Goal: Task Accomplishment & Management: Use online tool/utility

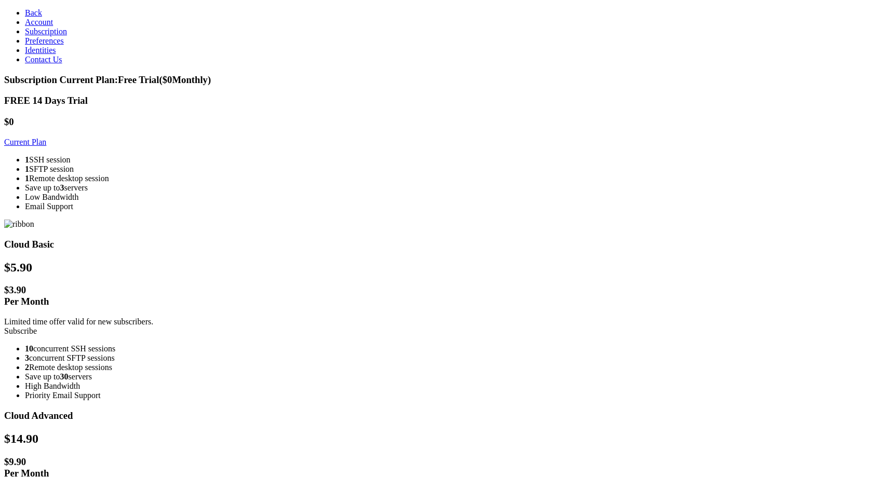
click at [37, 327] on link "Subscribe" at bounding box center [20, 331] width 33 height 9
click at [42, 14] on link "Back" at bounding box center [33, 12] width 17 height 9
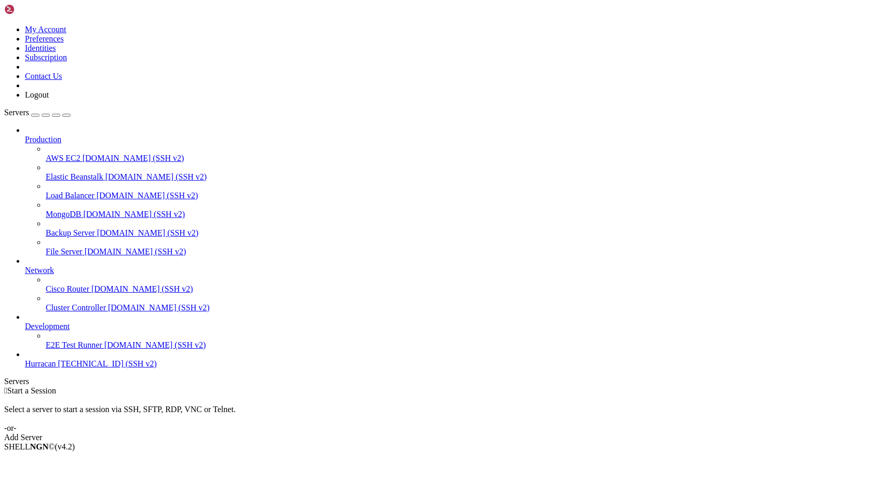
click at [4, 25] on icon at bounding box center [4, 25] width 0 height 0
click at [49, 99] on link "Logout" at bounding box center [37, 94] width 24 height 9
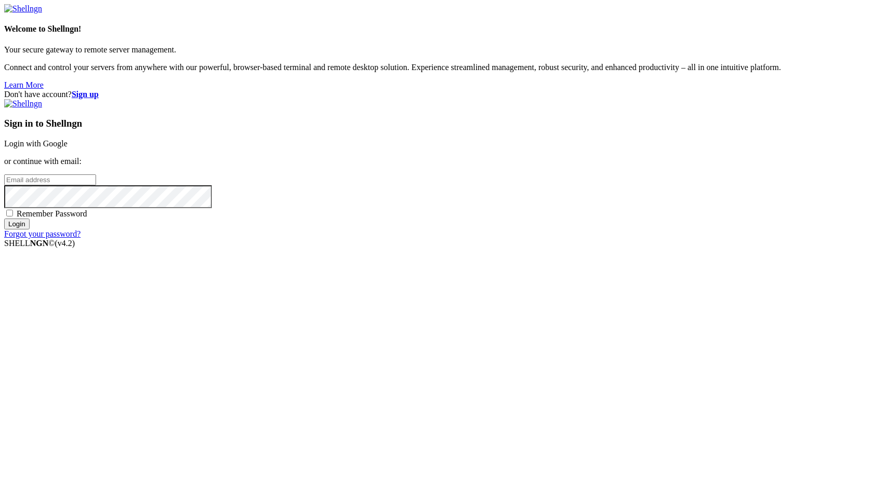
click at [96, 185] on input "email" at bounding box center [50, 179] width 92 height 11
click at [68, 148] on link "Login with Google" at bounding box center [35, 143] width 63 height 9
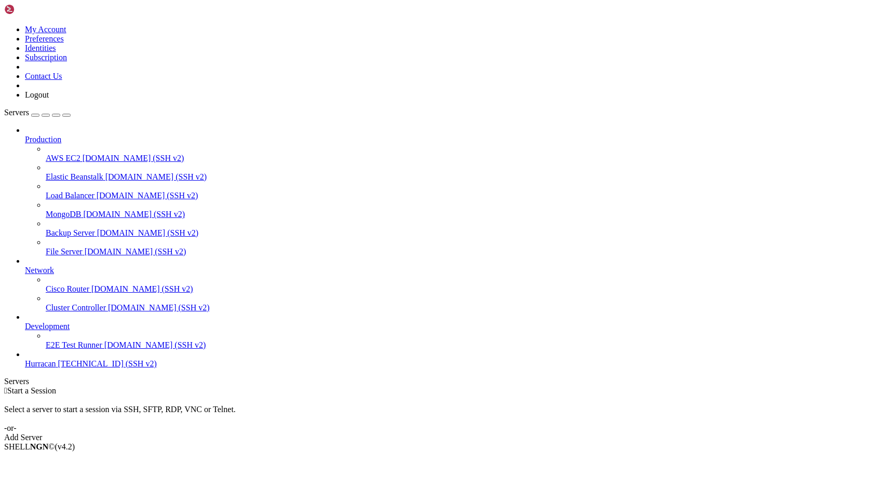
click at [4, 25] on icon at bounding box center [4, 25] width 0 height 0
click at [49, 99] on link "Logout" at bounding box center [37, 94] width 24 height 9
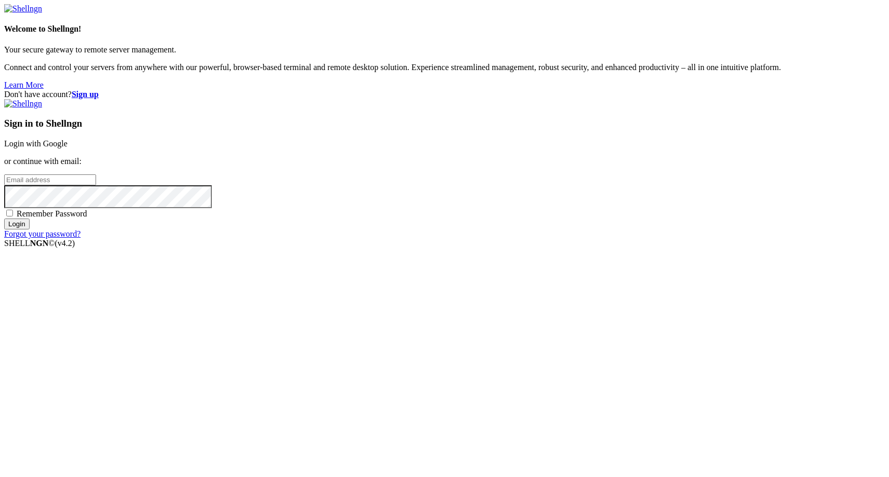
click at [68, 148] on link "Login with Google" at bounding box center [35, 143] width 63 height 9
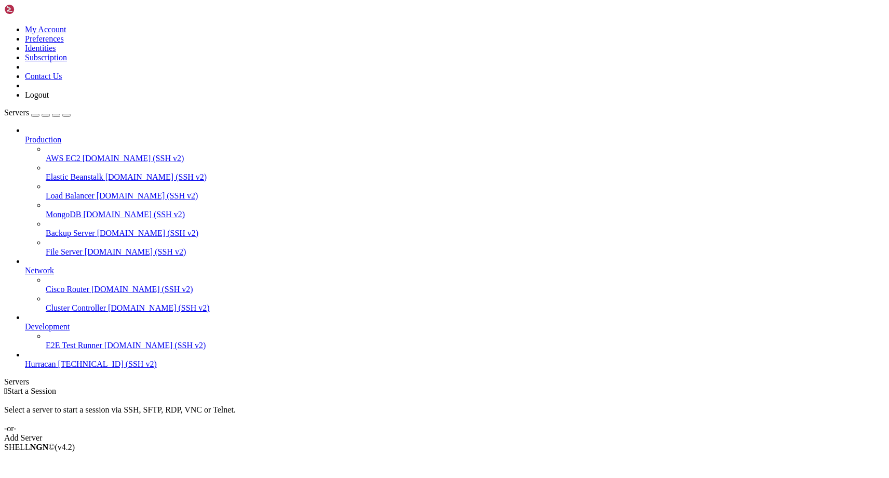
click at [4, 25] on link at bounding box center [4, 25] width 0 height 0
click at [67, 62] on link "Subscription" at bounding box center [46, 57] width 42 height 9
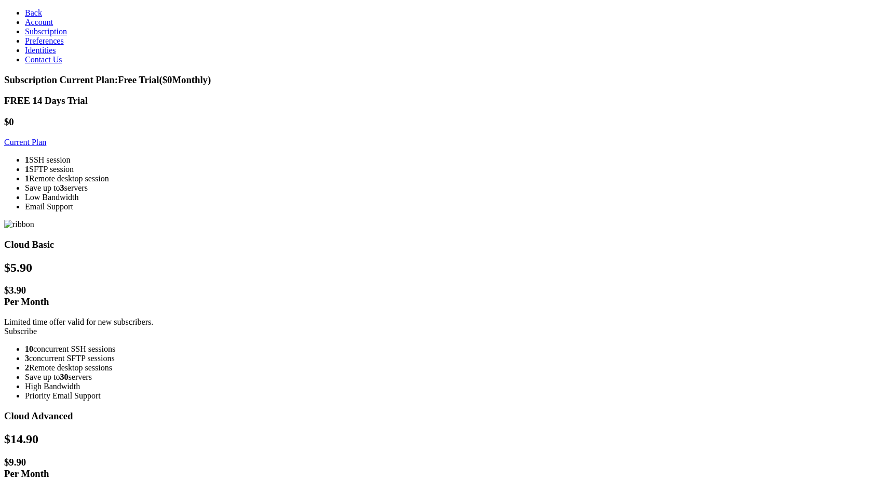
click at [37, 327] on link "Subscribe" at bounding box center [20, 331] width 33 height 9
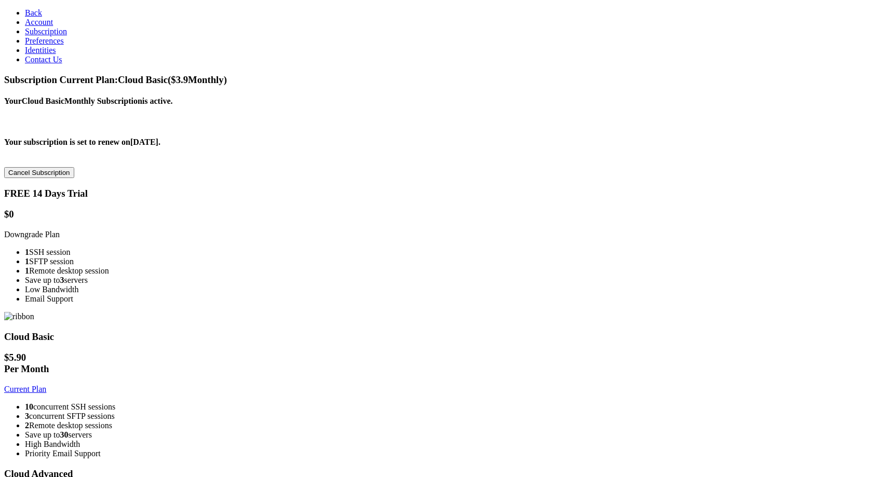
click at [42, 11] on link "Back" at bounding box center [33, 12] width 17 height 9
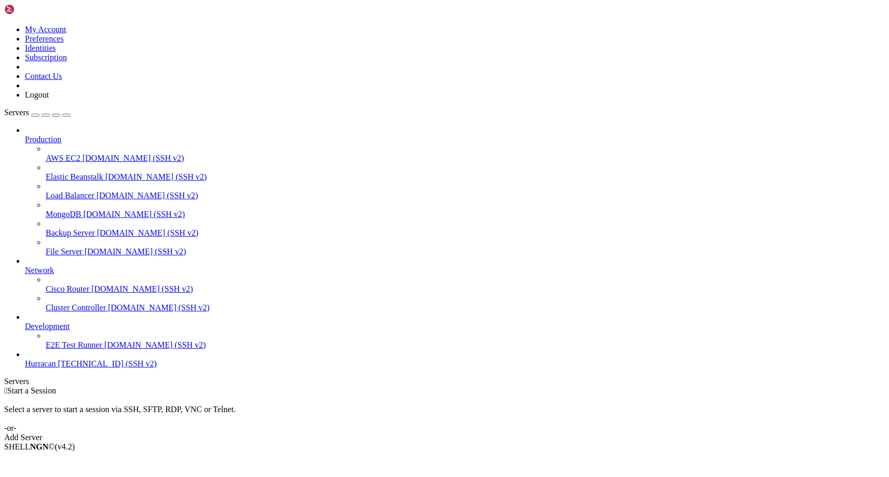
click at [35, 115] on div "button" at bounding box center [35, 115] width 0 height 0
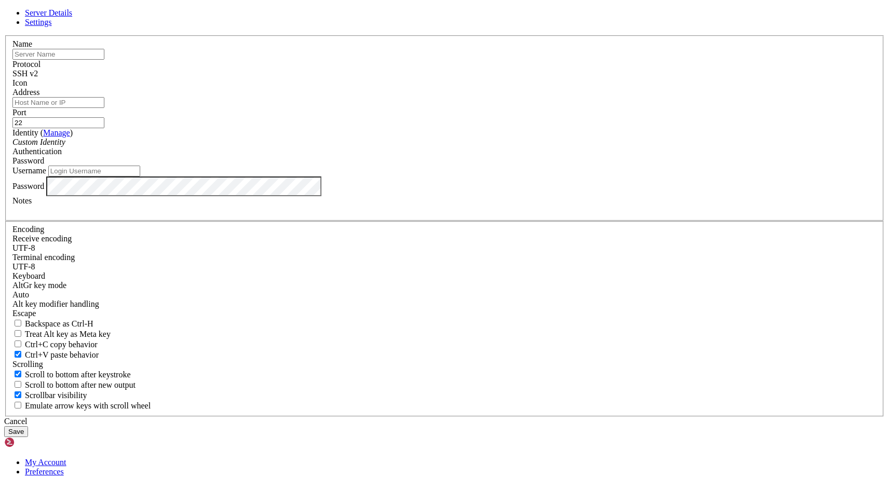
click at [104, 60] on input "text" at bounding box center [58, 54] width 92 height 11
type input "[GEOGRAPHIC_DATA]"
click at [104, 108] on input "Address" at bounding box center [58, 102] width 92 height 11
type input "[TECHNICAL_ID]"
click at [324, 177] on div "Username" at bounding box center [444, 171] width 864 height 11
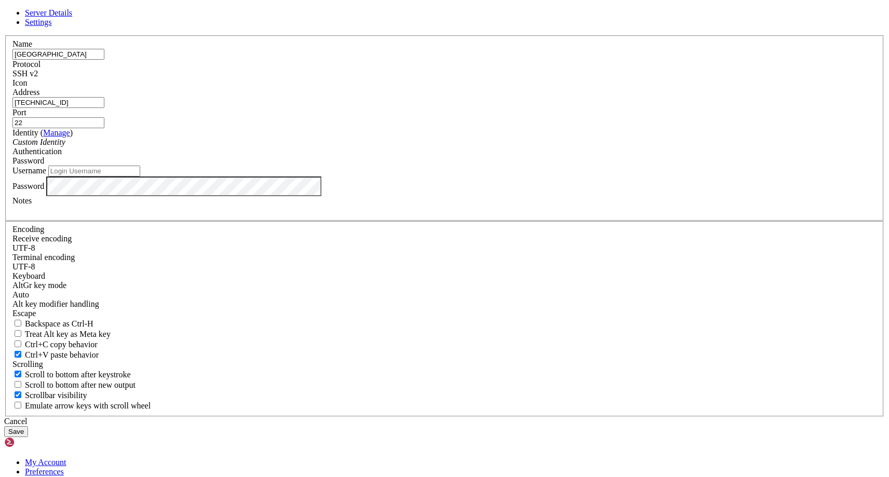
click at [140, 177] on input "Username" at bounding box center [94, 171] width 92 height 11
type input "admin"
click at [28, 426] on button "Save" at bounding box center [16, 431] width 24 height 11
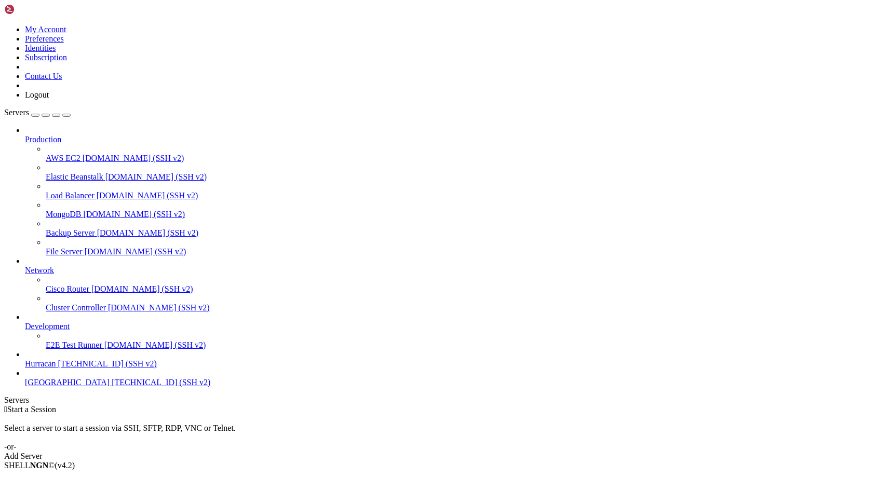
click at [79, 387] on span "[GEOGRAPHIC_DATA]" at bounding box center [67, 382] width 85 height 9
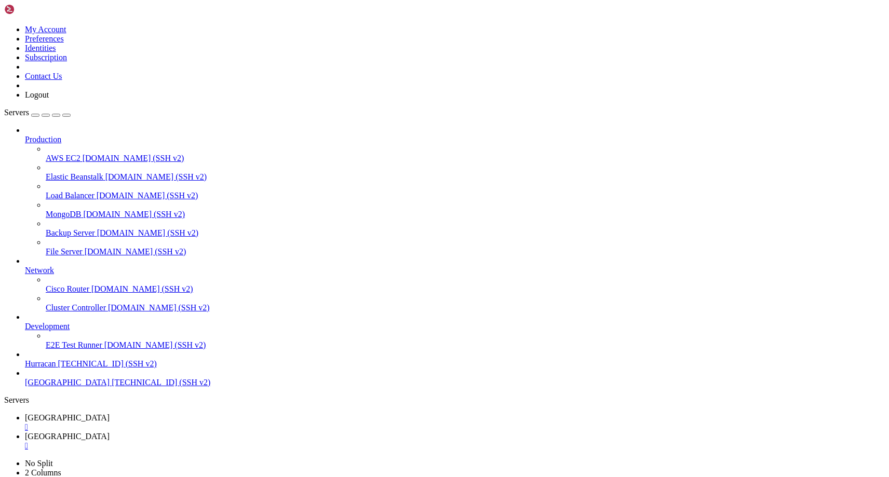
type input "/home/admin"
